Goal: Share content: Share content

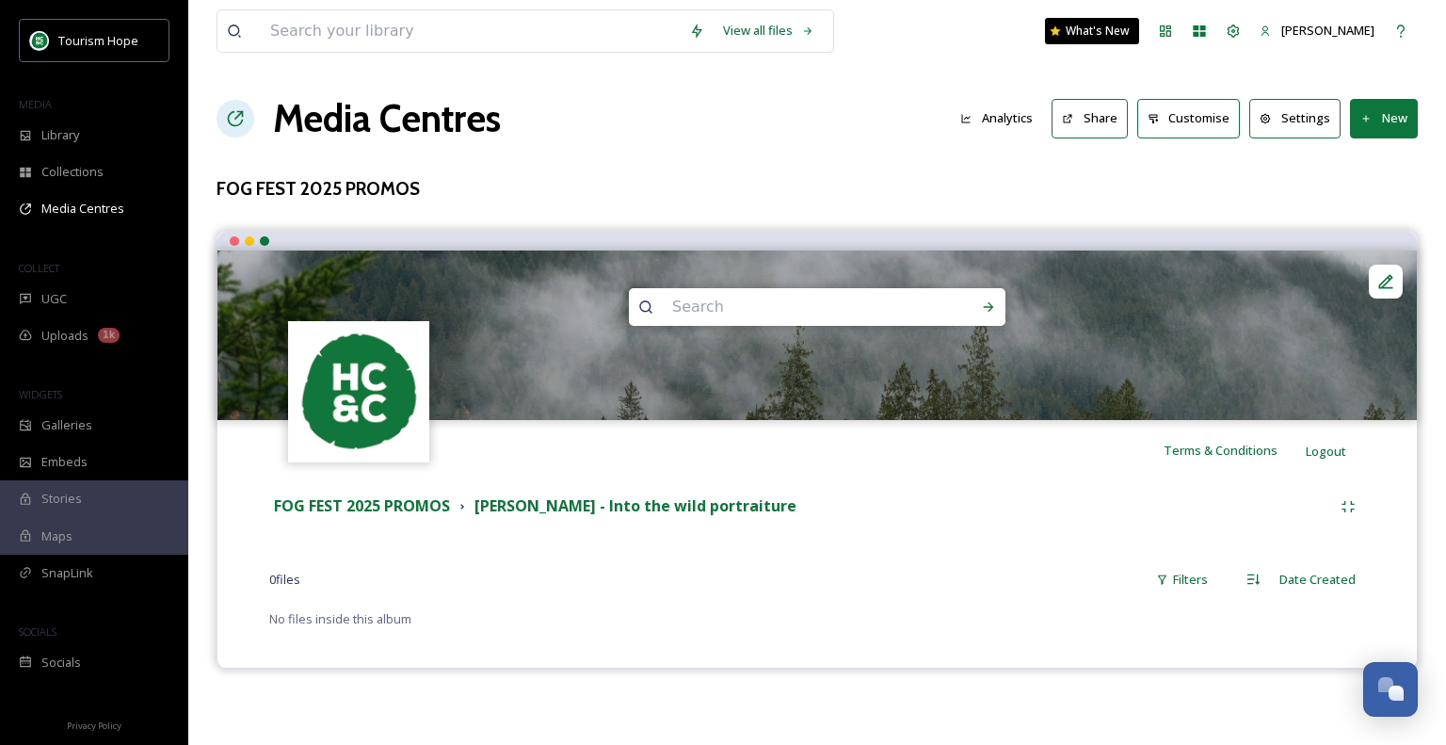
scroll to position [3551, 0]
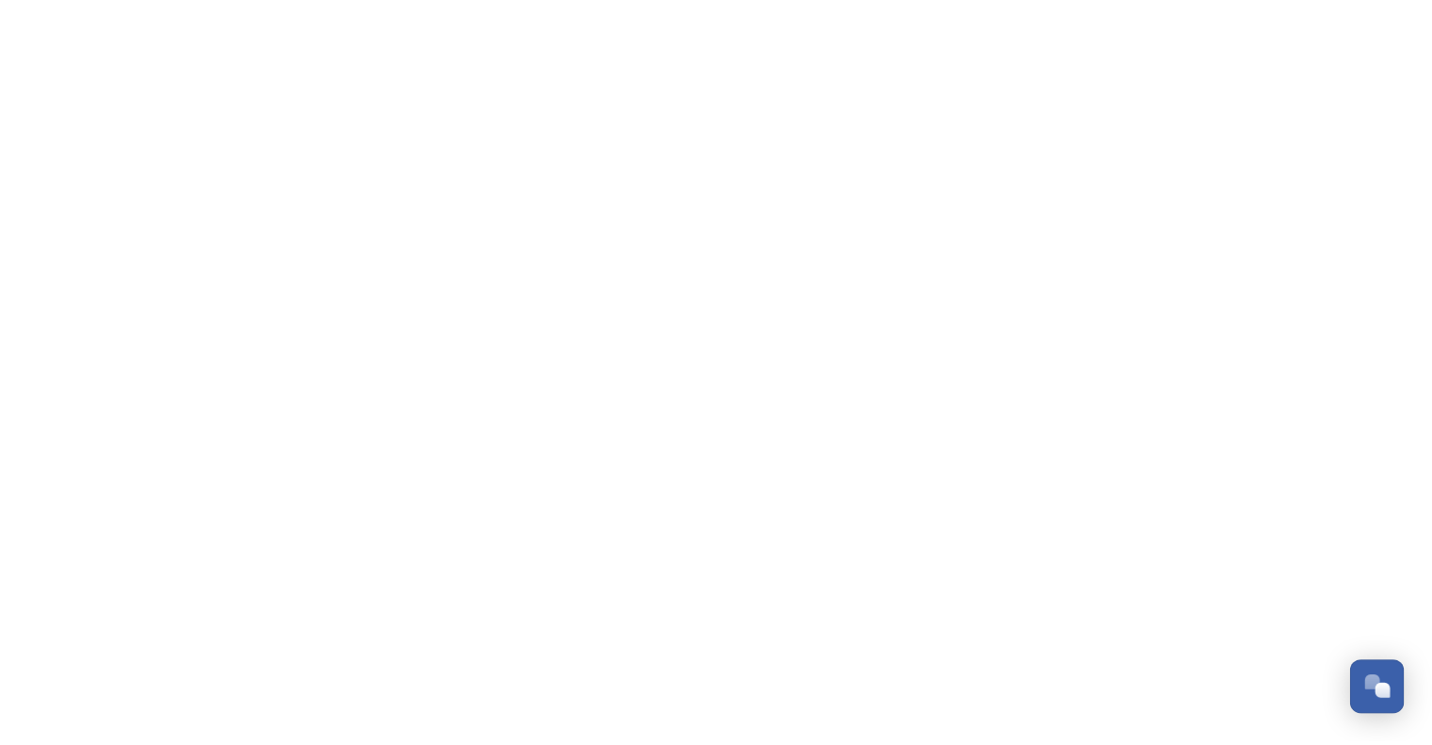
scroll to position [3551, 0]
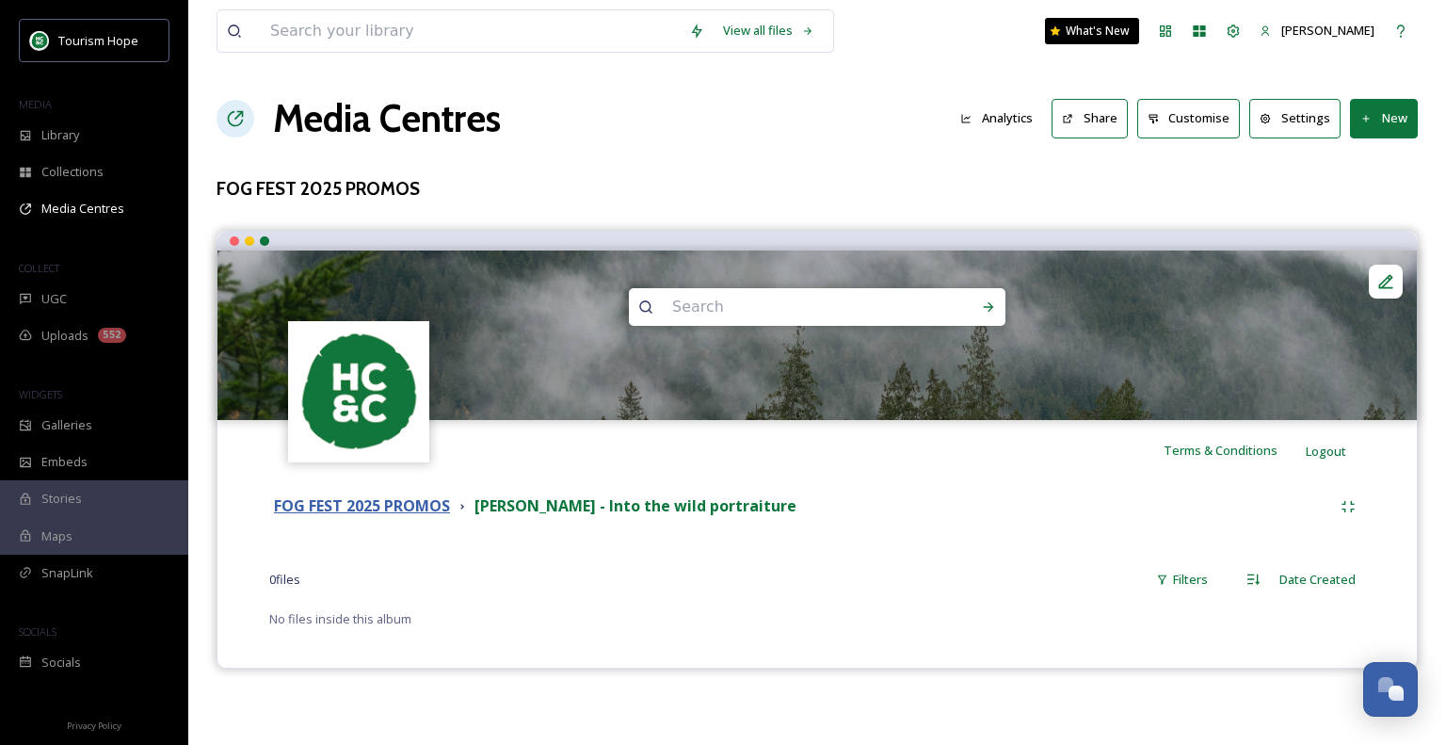
click at [424, 507] on strong "FOG FEST 2025 PROMOS" at bounding box center [362, 505] width 176 height 21
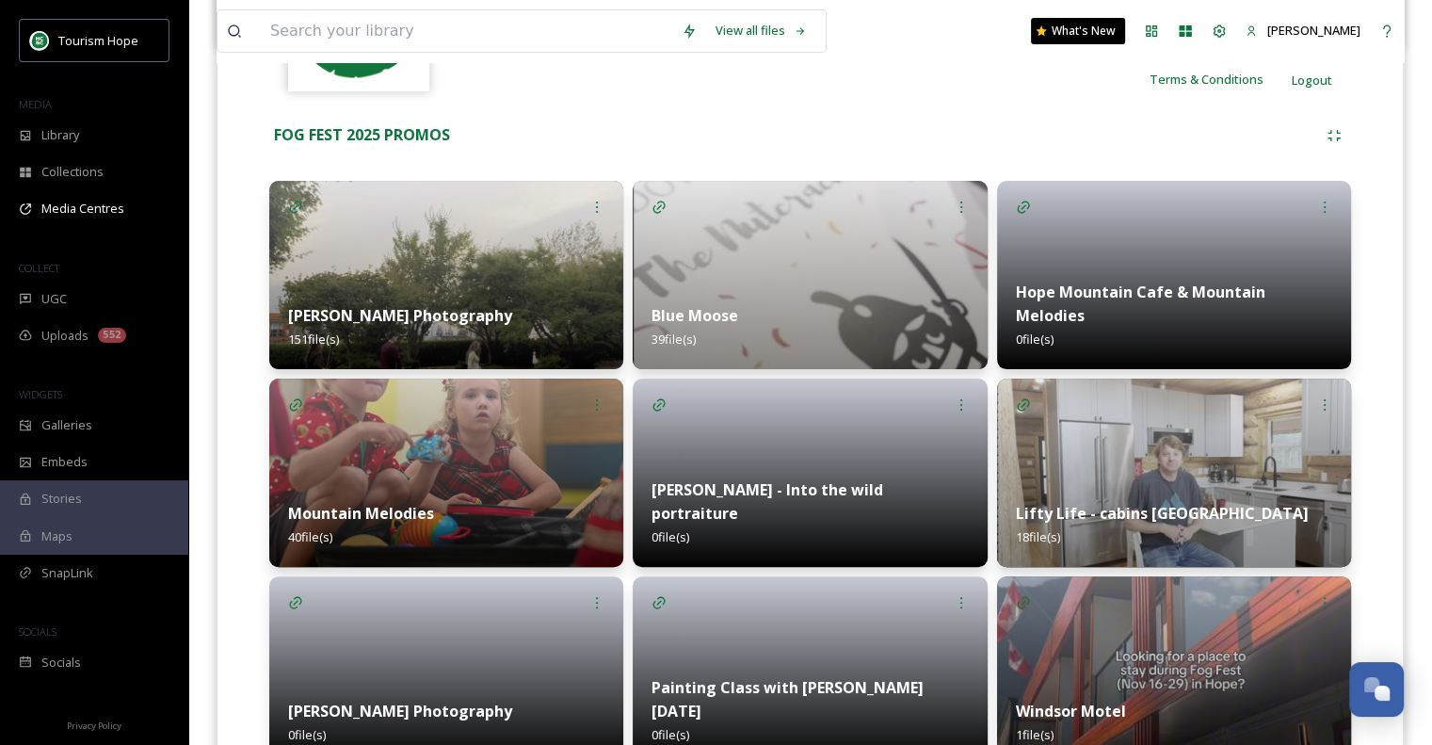
scroll to position [466, 0]
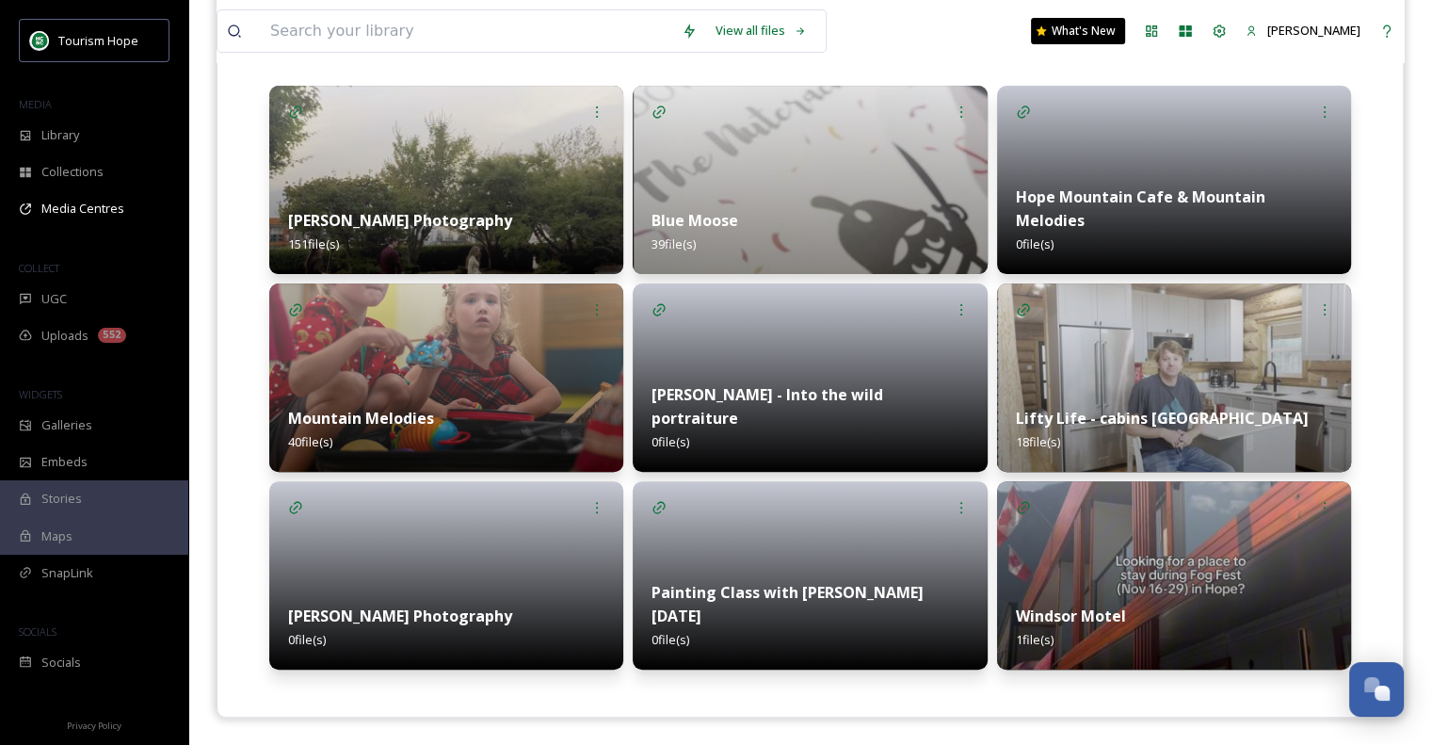
click at [468, 357] on img at bounding box center [446, 377] width 354 height 188
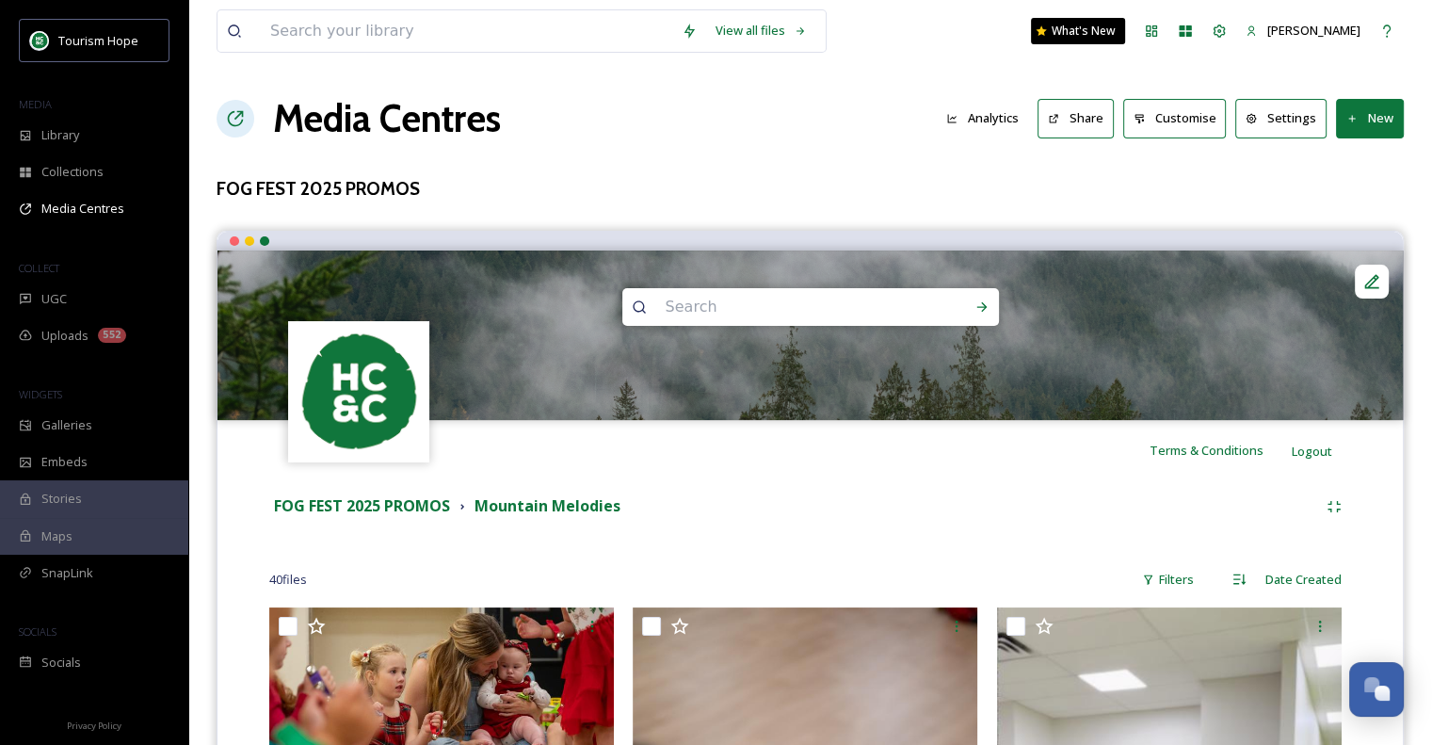
click at [1090, 120] on button "Share" at bounding box center [1076, 118] width 76 height 39
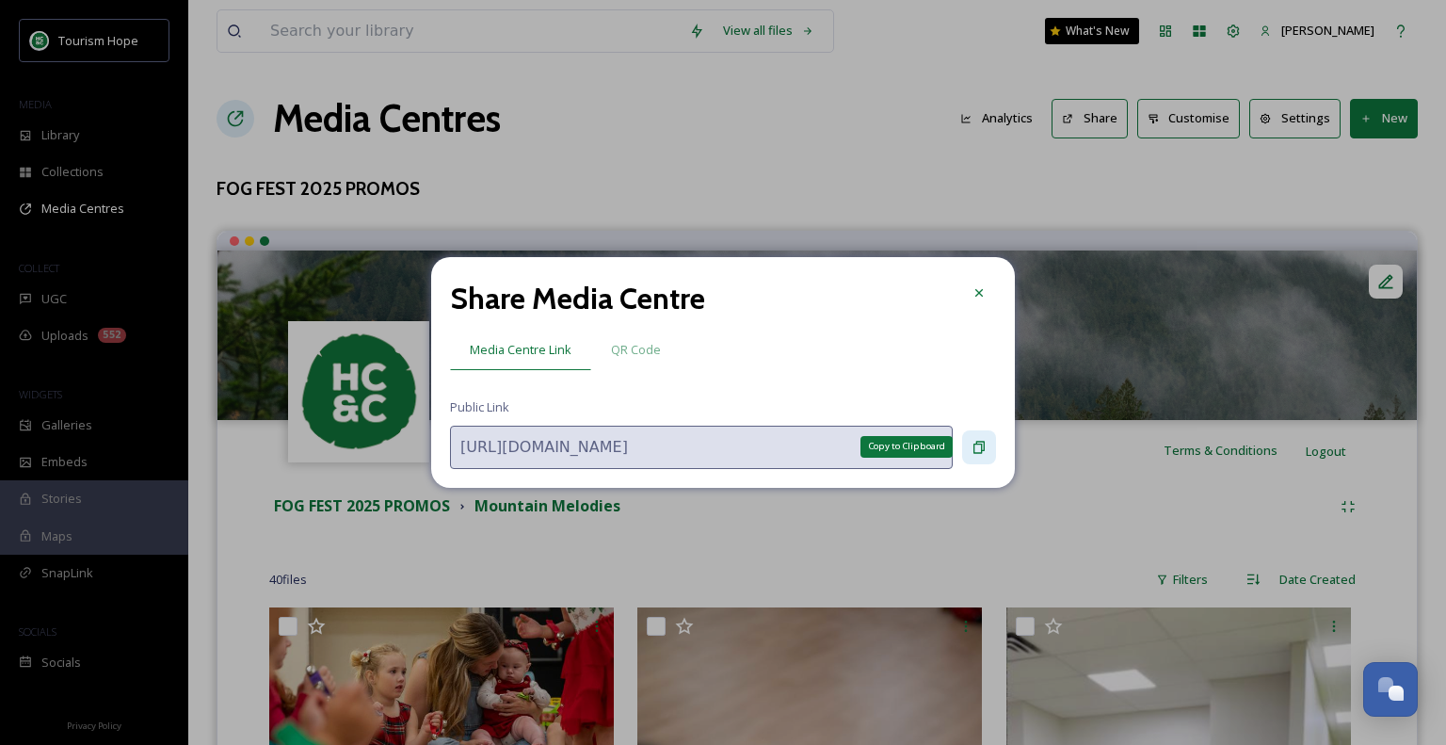
click at [979, 444] on icon at bounding box center [979, 447] width 15 height 15
click at [970, 444] on div "Copy to Clipboard" at bounding box center [979, 447] width 34 height 34
click at [976, 294] on icon at bounding box center [979, 292] width 15 height 15
